Goal: Go to known website: Access a specific website the user already knows

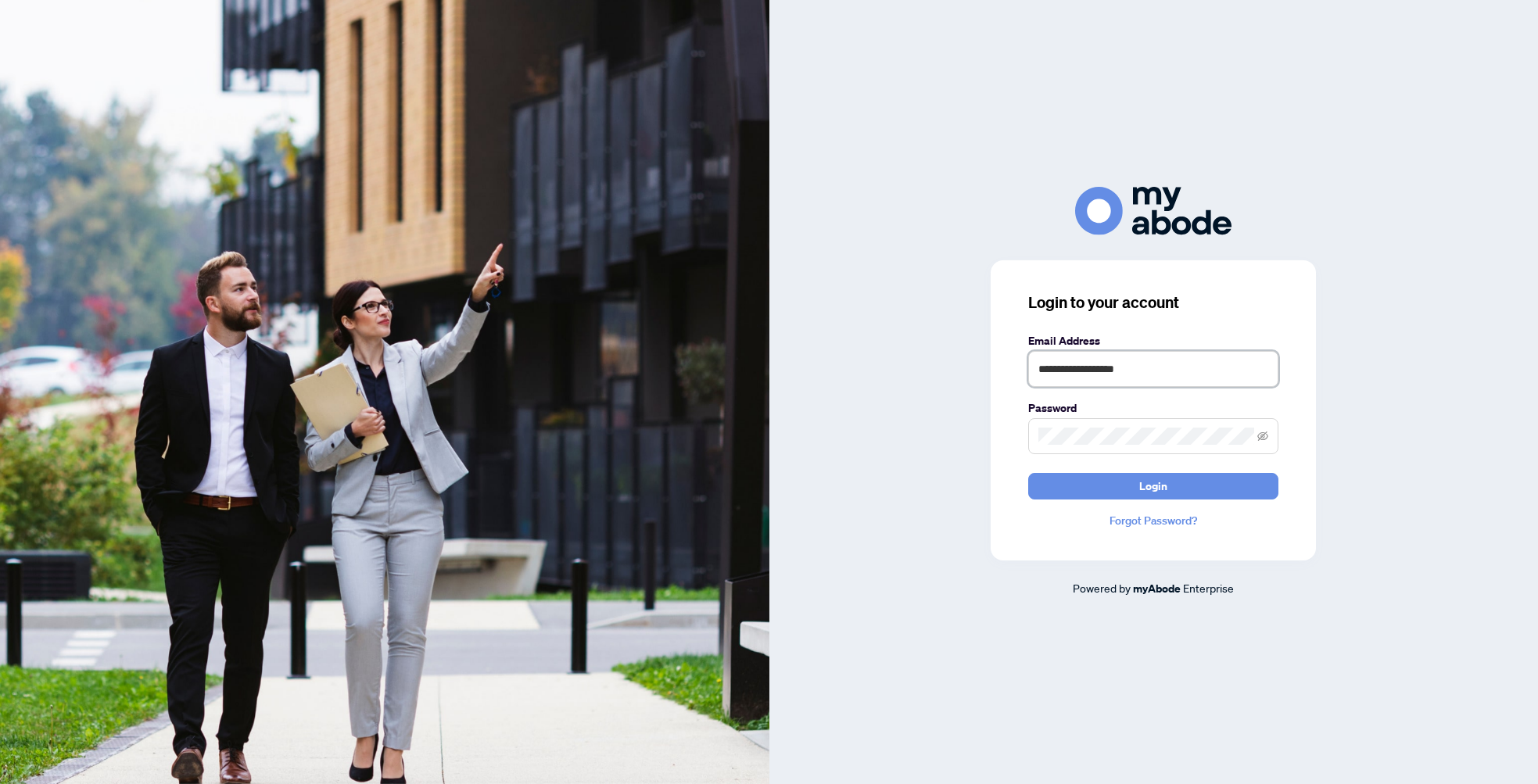
click at [1209, 376] on input "**********" at bounding box center [1154, 369] width 250 height 36
type input "**********"
click at [1191, 489] on button "Login" at bounding box center [1154, 486] width 250 height 27
